Goal: Navigation & Orientation: Find specific page/section

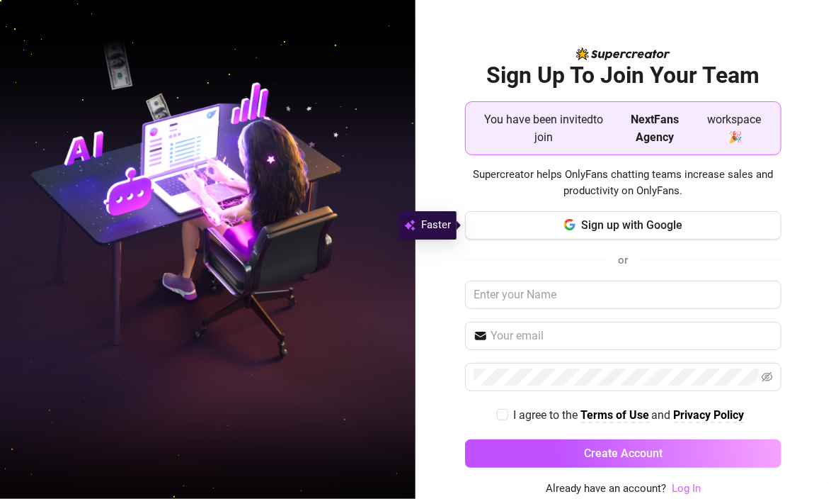
click at [693, 491] on link "Log In" at bounding box center [686, 488] width 29 height 13
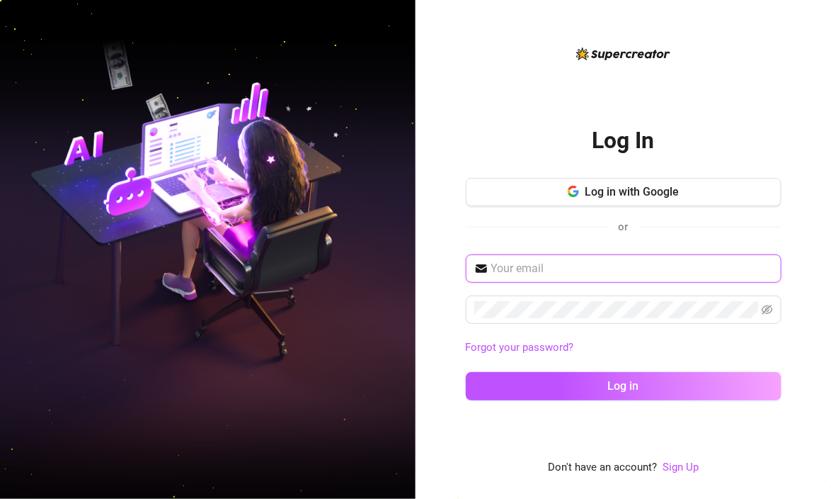
click at [581, 265] on input "text" at bounding box center [632, 268] width 282 height 17
type input "tinay041981@gmail.com"
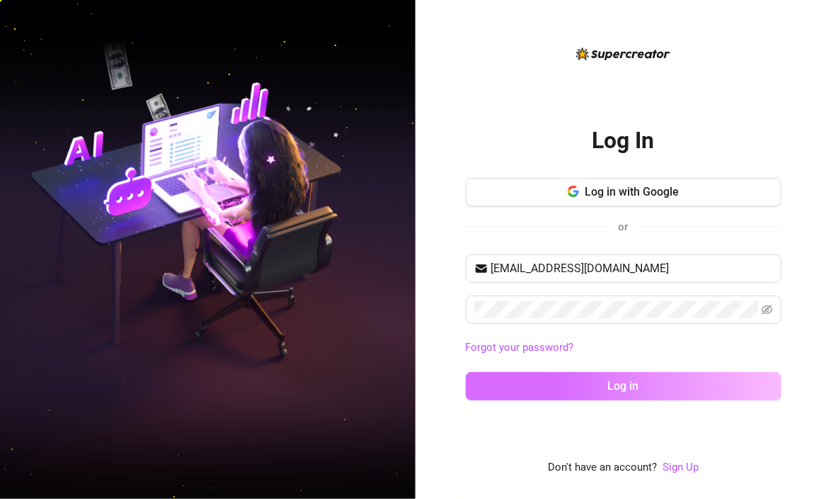
click at [564, 396] on button "Log in" at bounding box center [624, 386] width 316 height 28
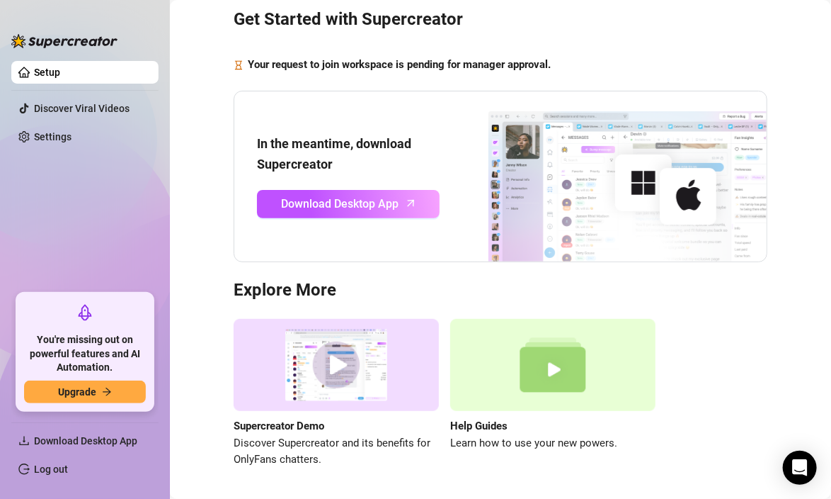
scroll to position [30, 0]
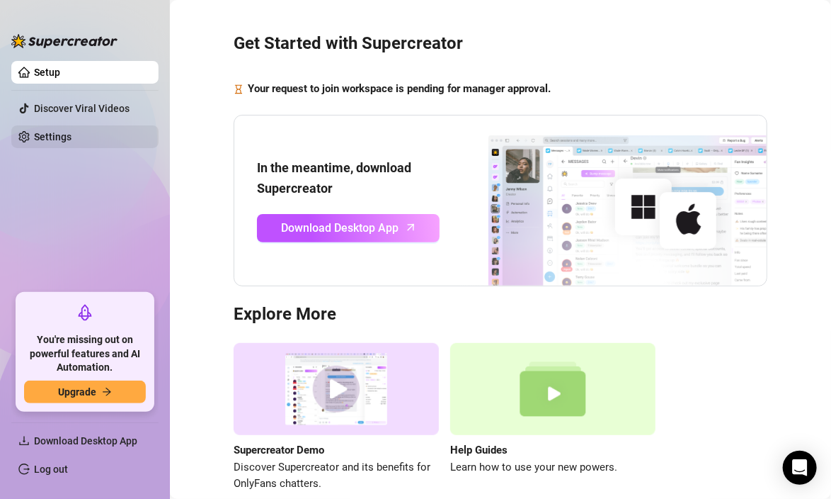
click at [45, 134] on link "Settings" at bounding box center [53, 136] width 38 height 11
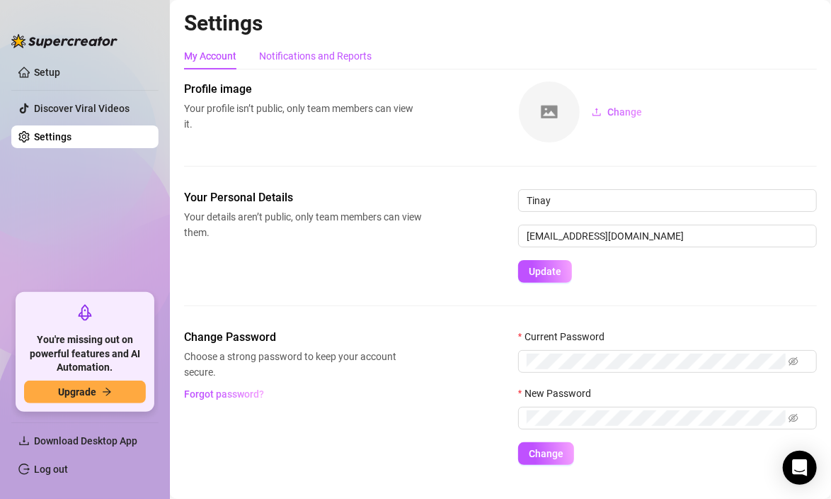
click at [329, 56] on div "Notifications and Reports" at bounding box center [315, 56] width 113 height 16
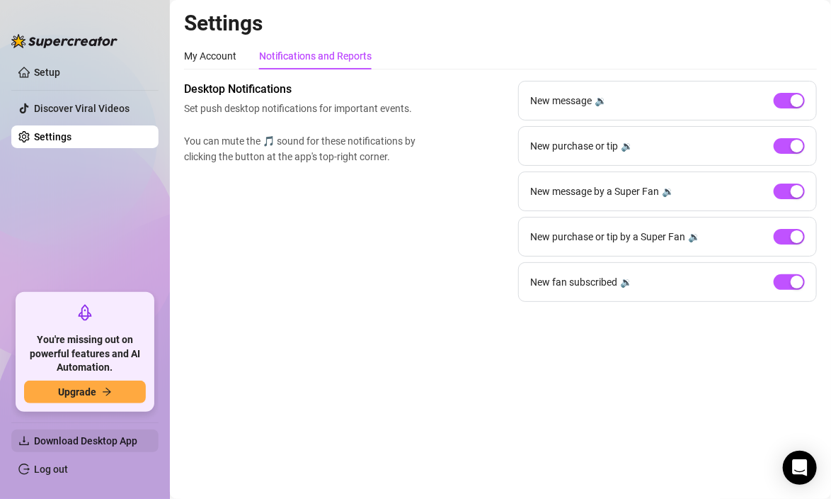
click at [74, 440] on span "Download Desktop App" at bounding box center [85, 440] width 103 height 11
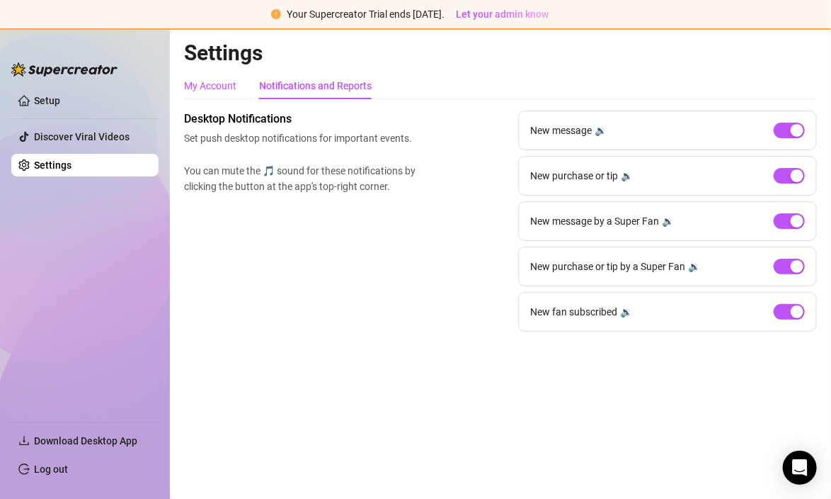
click at [213, 89] on div "My Account" at bounding box center [210, 86] width 52 height 16
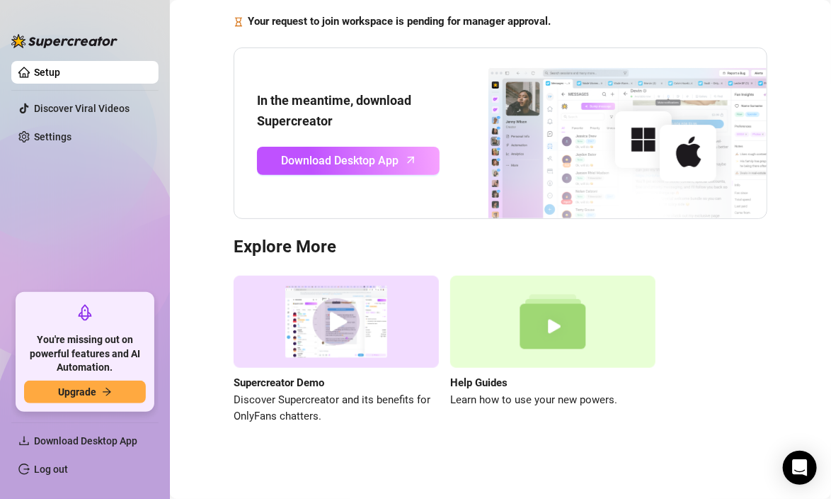
scroll to position [101, 0]
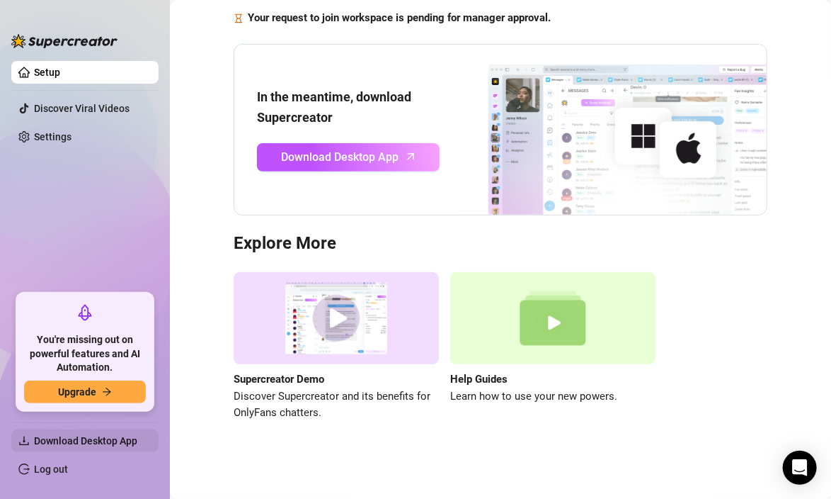
click at [91, 446] on span "Download Desktop App" at bounding box center [90, 440] width 113 height 23
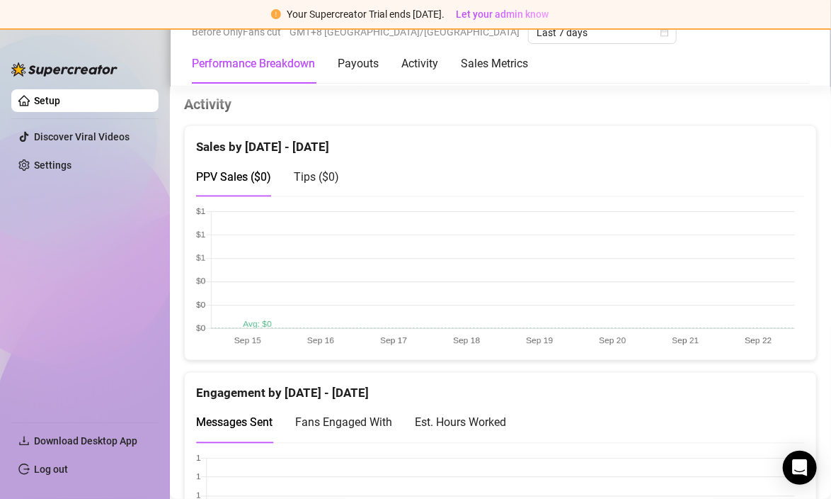
scroll to position [637, 0]
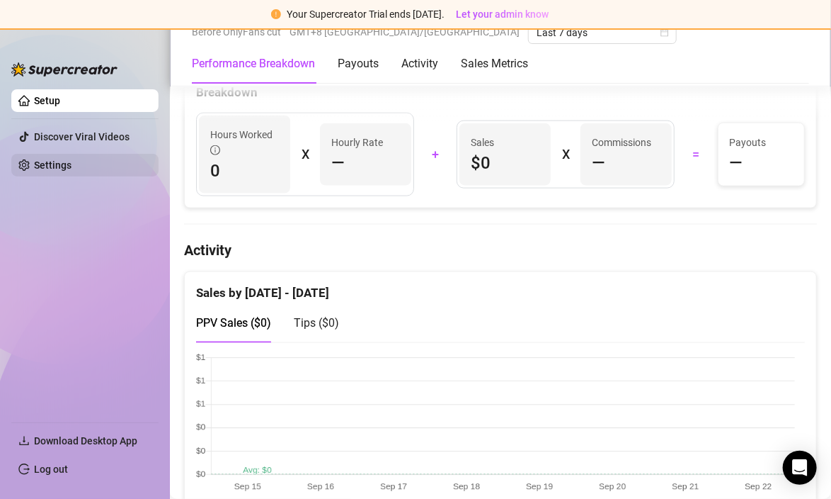
click at [64, 159] on link "Settings" at bounding box center [53, 164] width 38 height 11
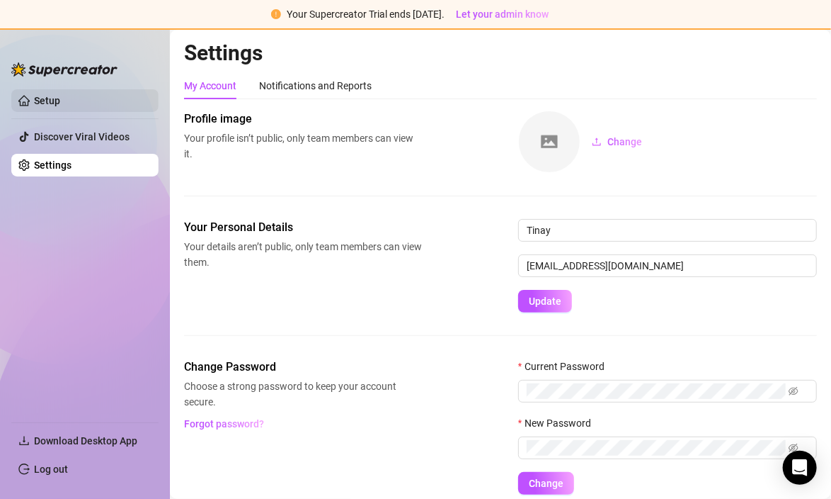
click at [60, 103] on link "Setup" at bounding box center [47, 100] width 26 height 11
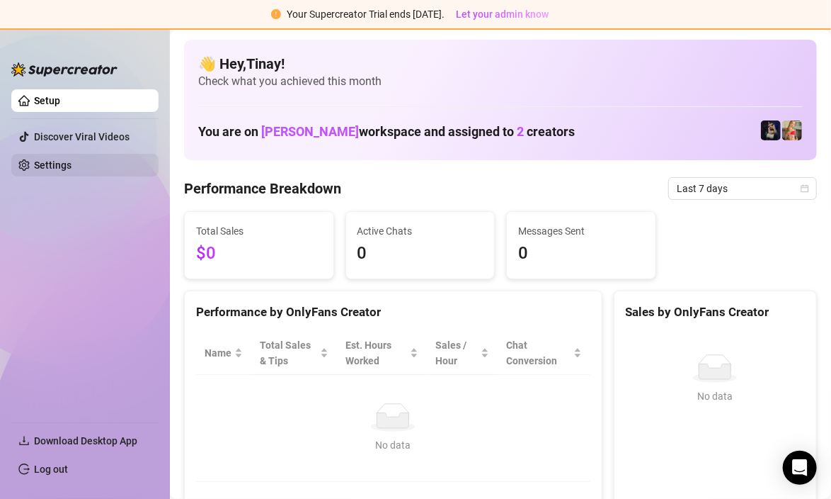
click at [72, 169] on link "Settings" at bounding box center [53, 164] width 38 height 11
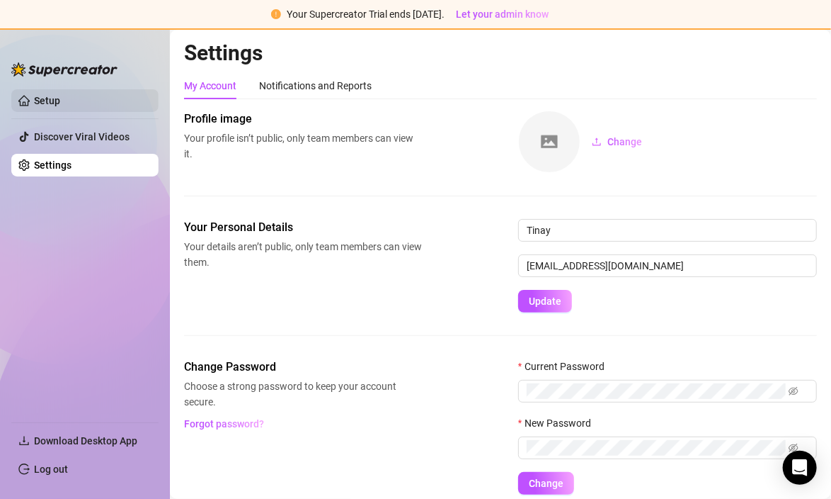
click at [60, 101] on link "Setup" at bounding box center [47, 100] width 26 height 11
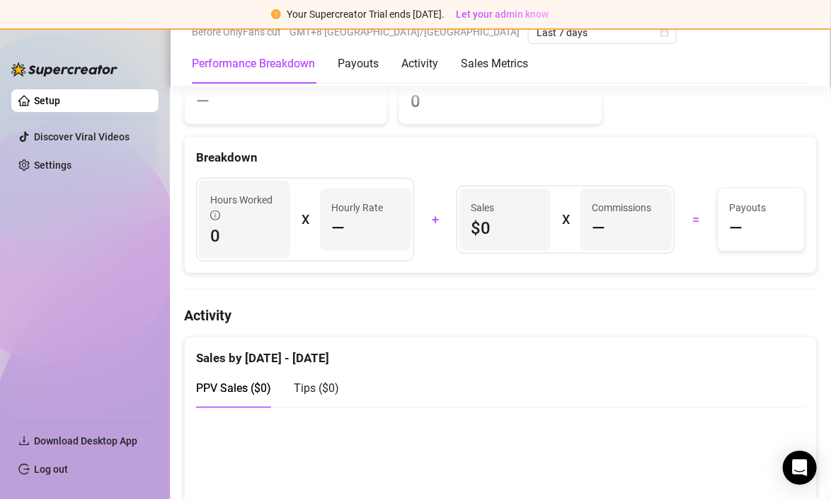
scroll to position [567, 0]
